Goal: Navigation & Orientation: Find specific page/section

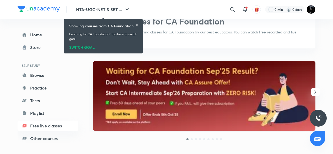
scroll to position [38, 0]
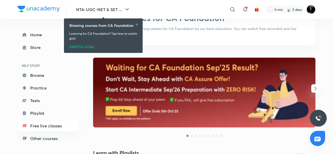
click at [313, 85] on icon "button" at bounding box center [316, 88] width 6 height 6
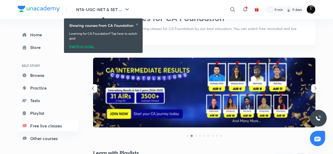
click at [313, 85] on icon "button" at bounding box center [316, 88] width 6 height 6
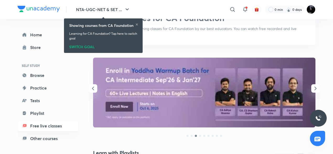
click at [313, 85] on icon "button" at bounding box center [316, 88] width 6 height 6
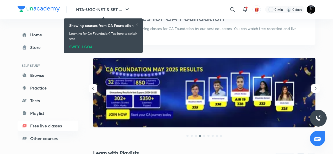
click at [313, 85] on icon "button" at bounding box center [316, 88] width 6 height 6
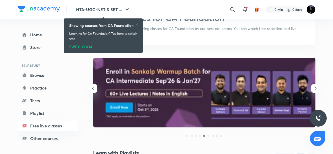
click at [313, 85] on icon "button" at bounding box center [316, 88] width 6 height 6
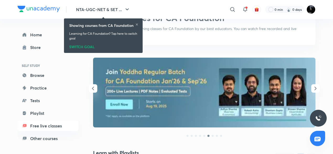
click at [313, 85] on icon "button" at bounding box center [316, 88] width 6 height 6
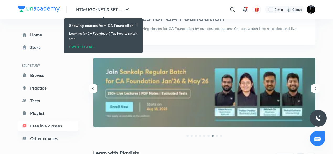
click at [313, 85] on icon "button" at bounding box center [316, 88] width 6 height 6
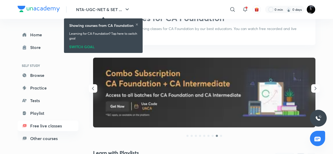
click at [313, 85] on icon "button" at bounding box center [316, 88] width 6 height 6
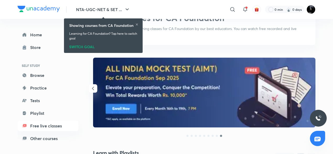
click at [94, 89] on icon "button" at bounding box center [93, 88] width 6 height 6
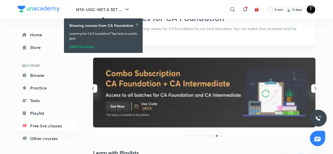
click at [94, 89] on icon "button" at bounding box center [93, 88] width 6 height 6
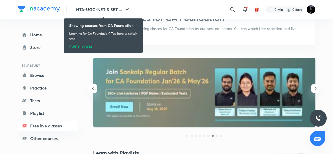
click at [94, 89] on icon "button" at bounding box center [93, 88] width 6 height 6
